Goal: Navigation & Orientation: Find specific page/section

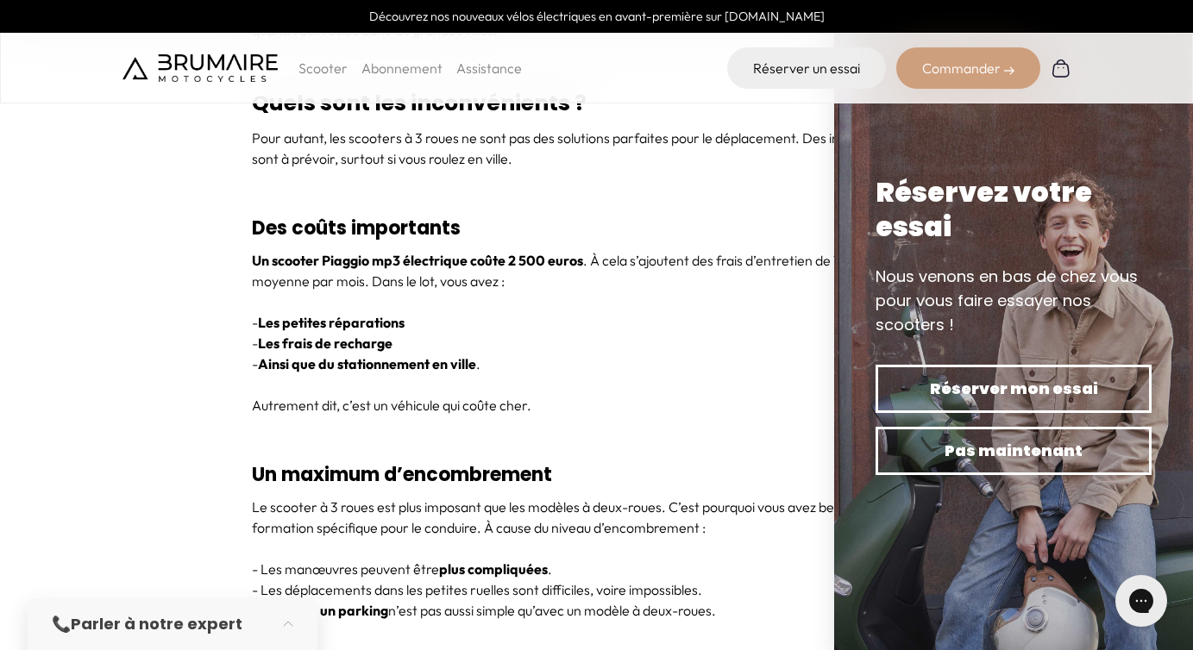
scroll to position [3627, 0]
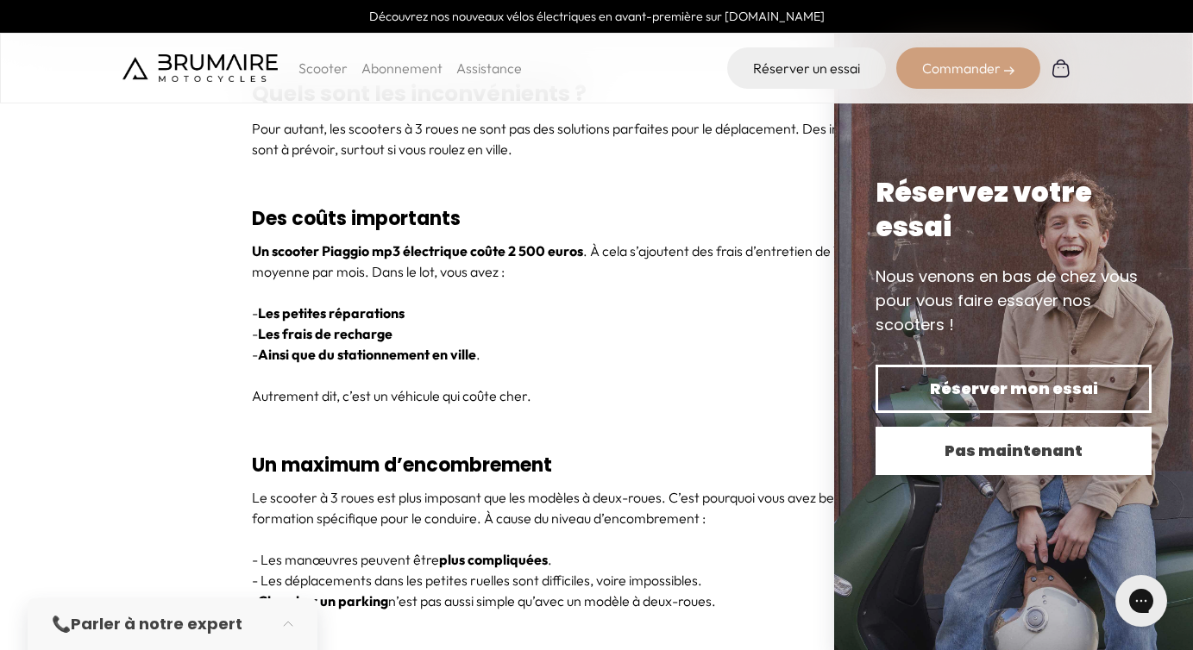
click at [962, 450] on span "Pas maintenant" at bounding box center [1014, 451] width 216 height 24
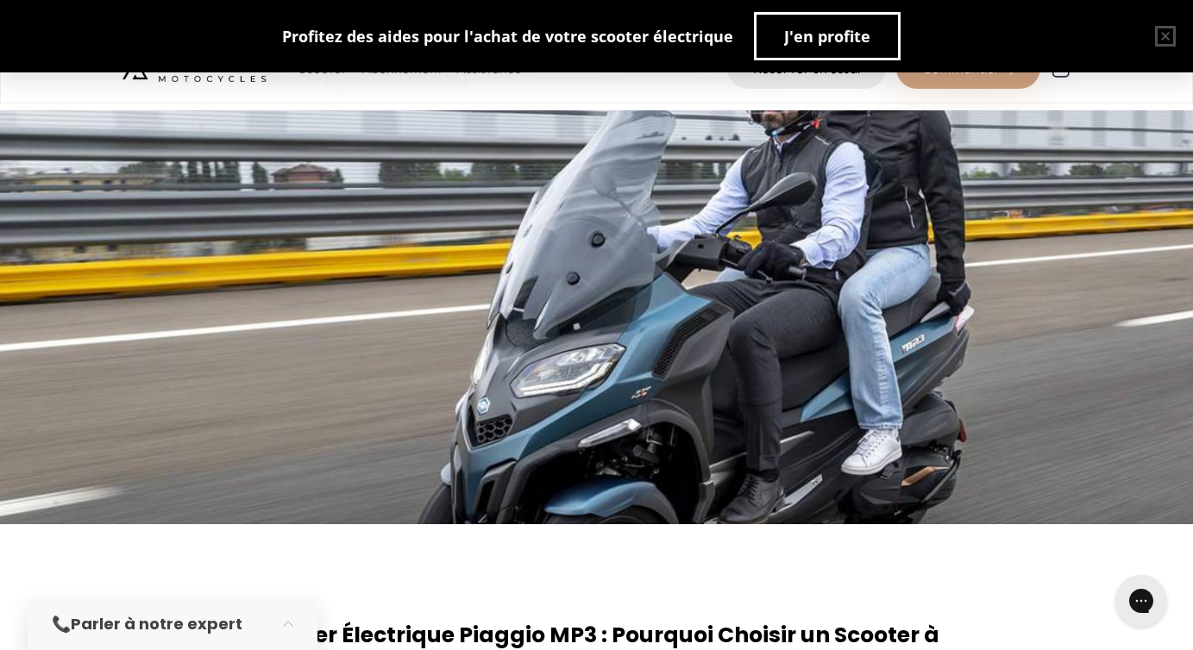
scroll to position [0, 0]
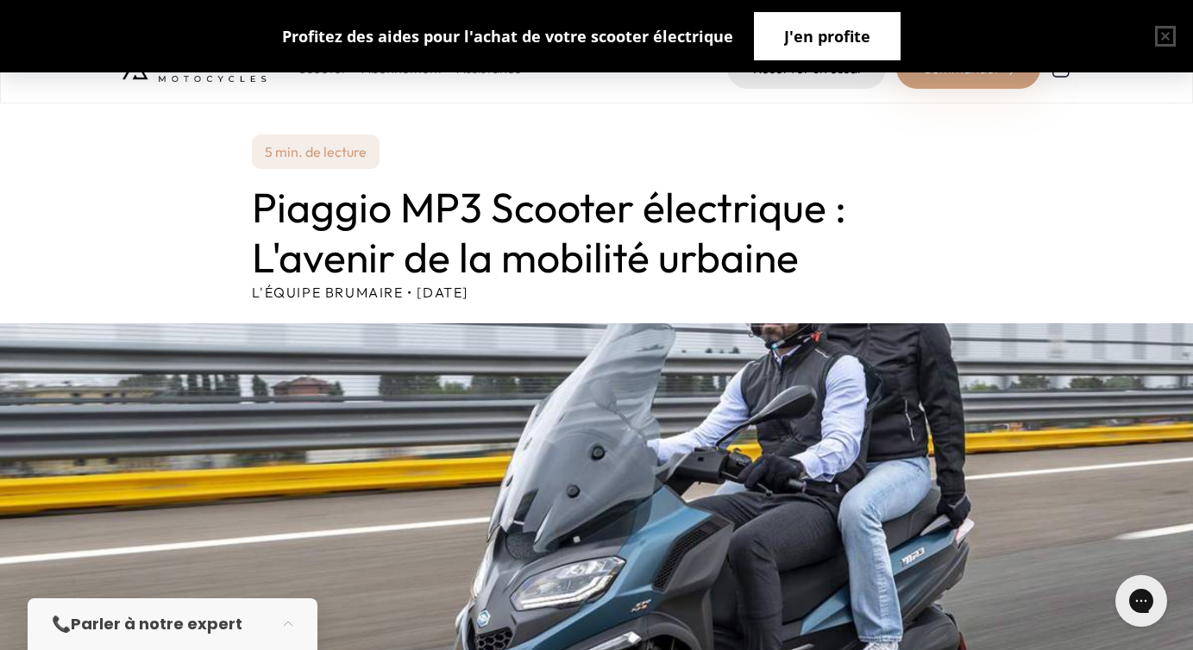
click at [844, 31] on span "J'en profite" at bounding box center [827, 36] width 86 height 24
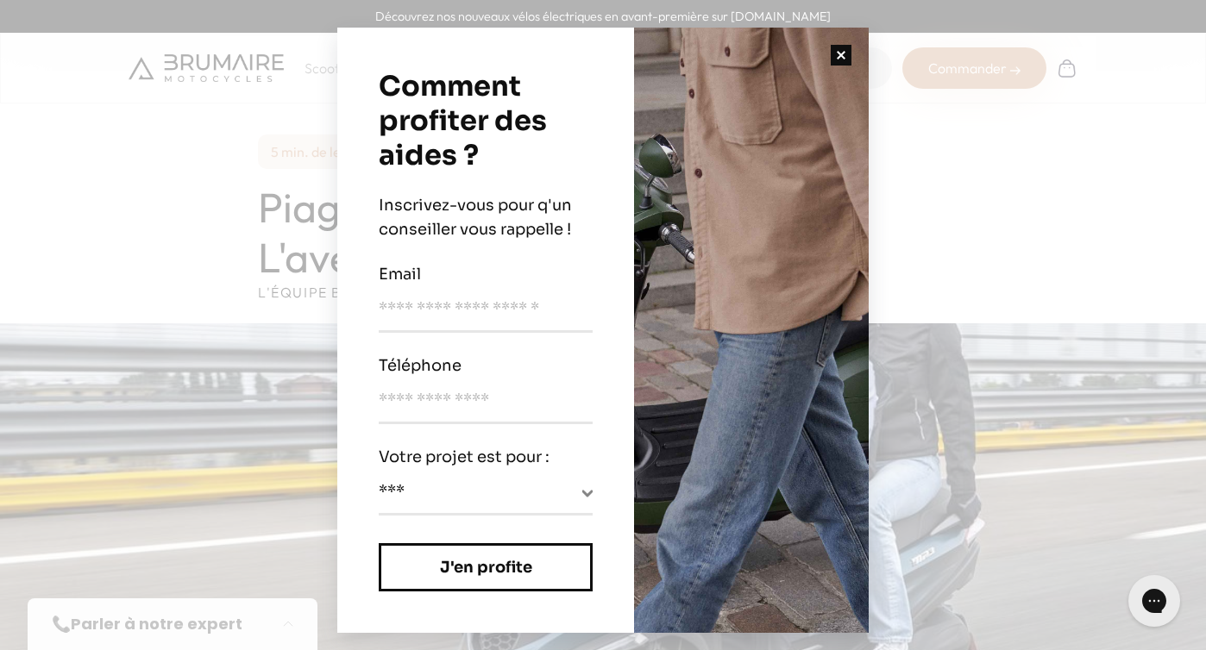
click at [839, 53] on button "button" at bounding box center [840, 55] width 55 height 55
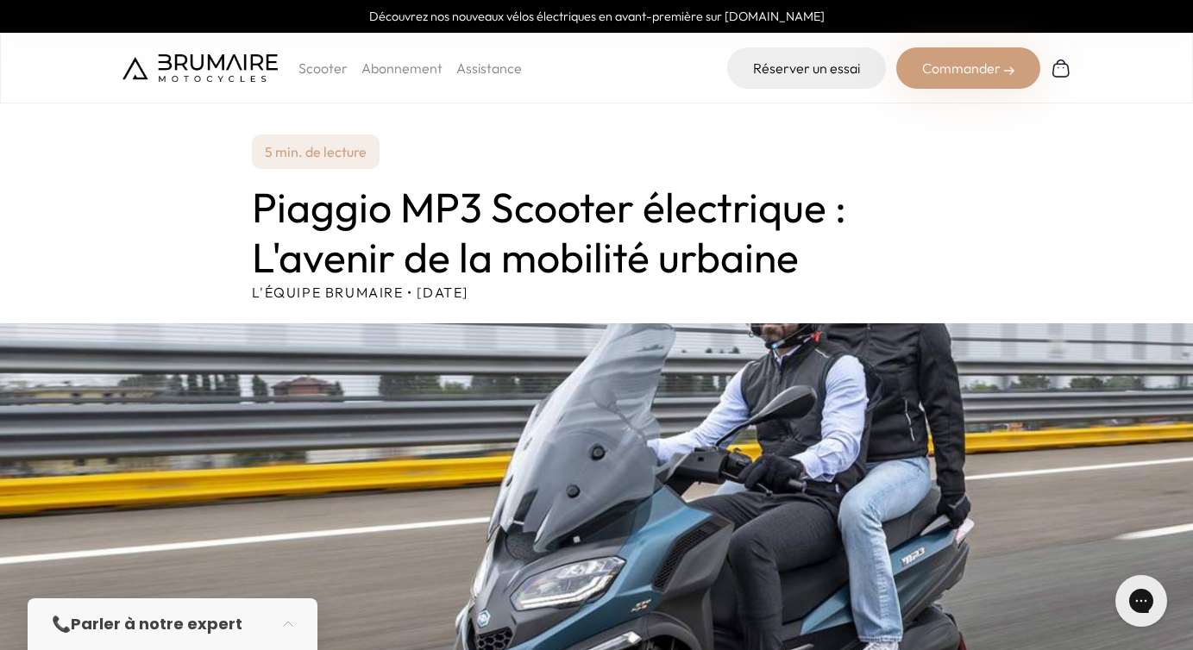
click at [329, 67] on p "Scooter" at bounding box center [322, 68] width 49 height 21
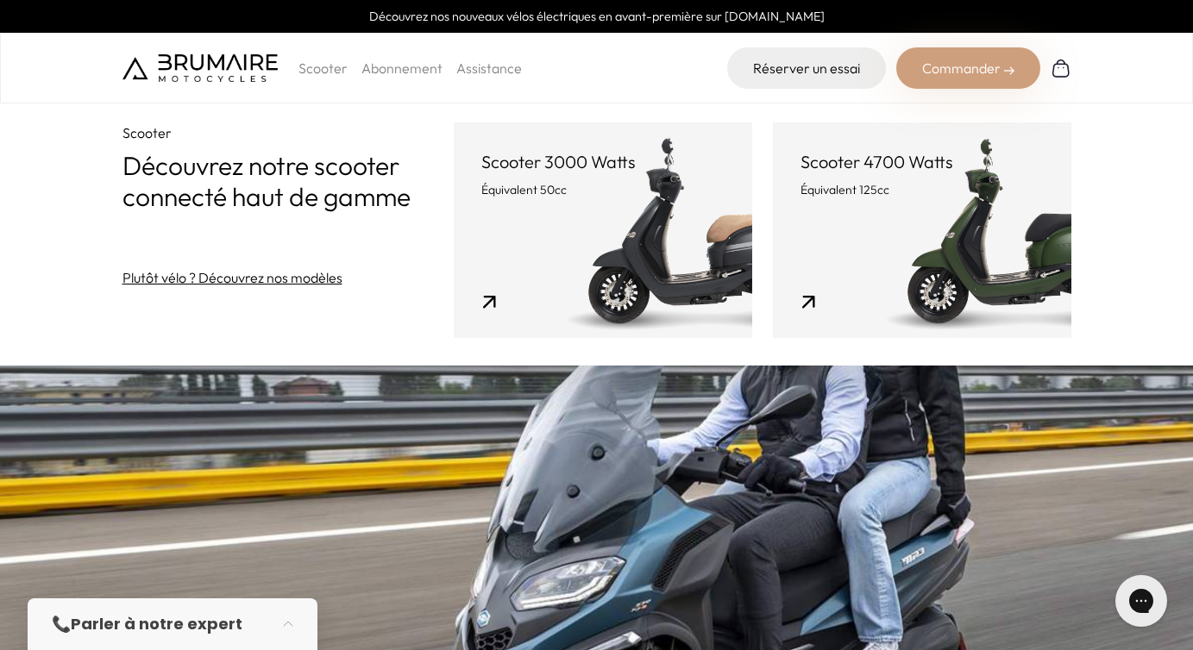
click at [889, 162] on p "Scooter 4700 Watts" at bounding box center [922, 162] width 243 height 24
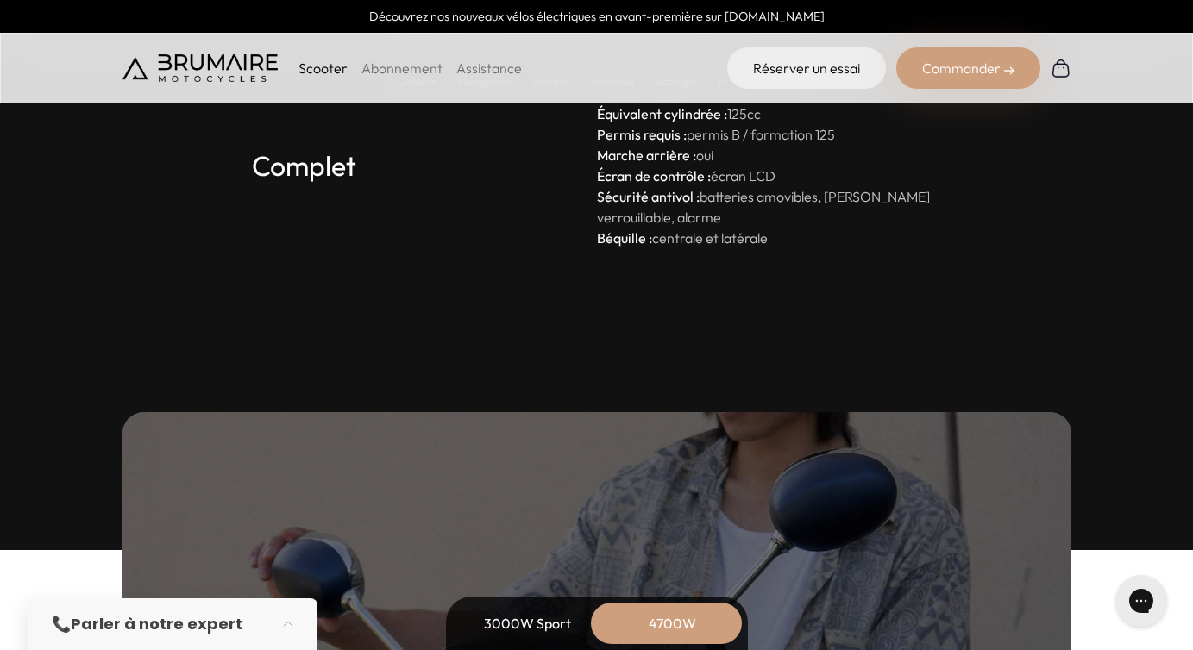
scroll to position [5215, 0]
